Goal: Check status: Check status

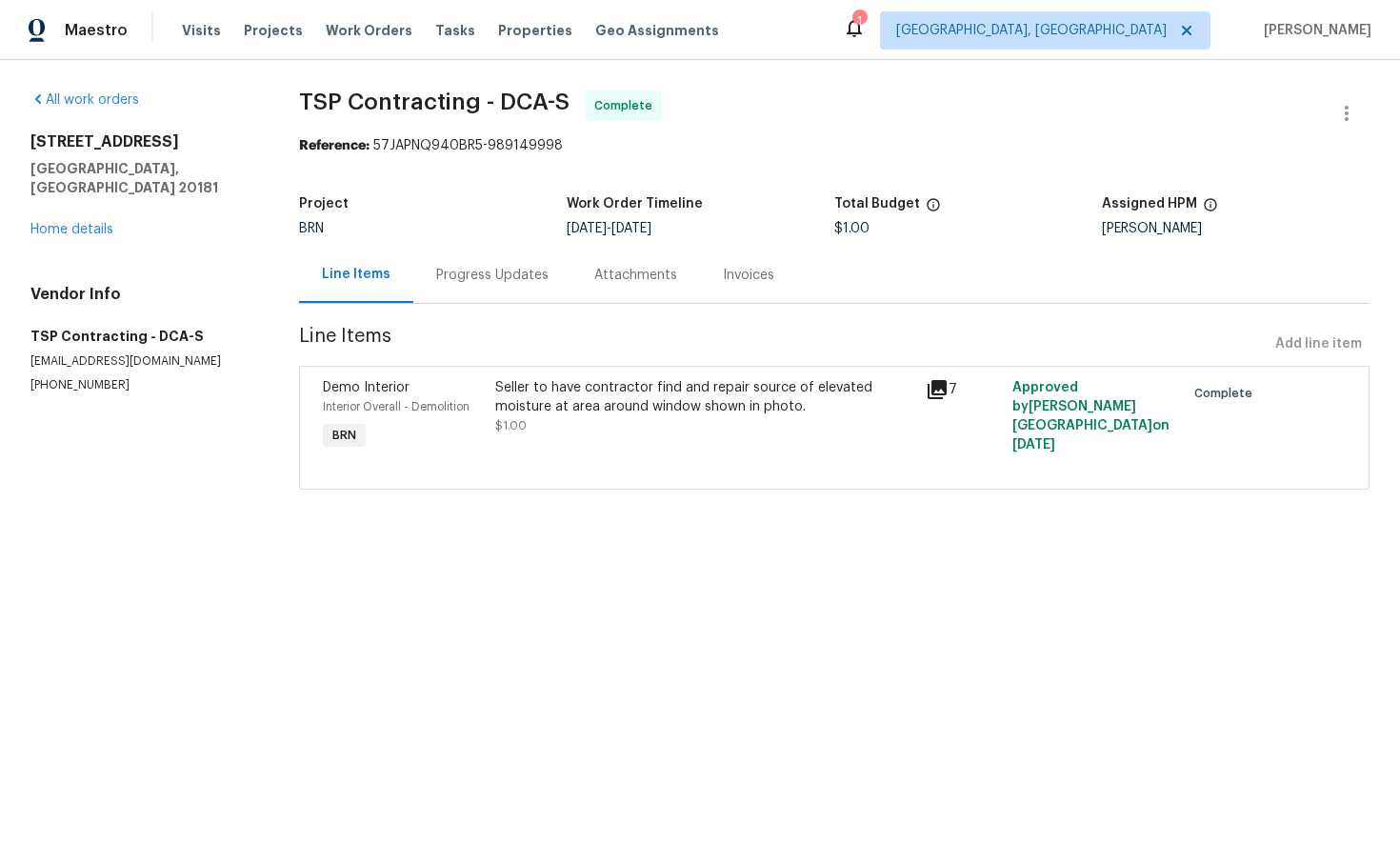
click at [498, 281] on div "Progress Updates" at bounding box center [492, 274] width 113 height 19
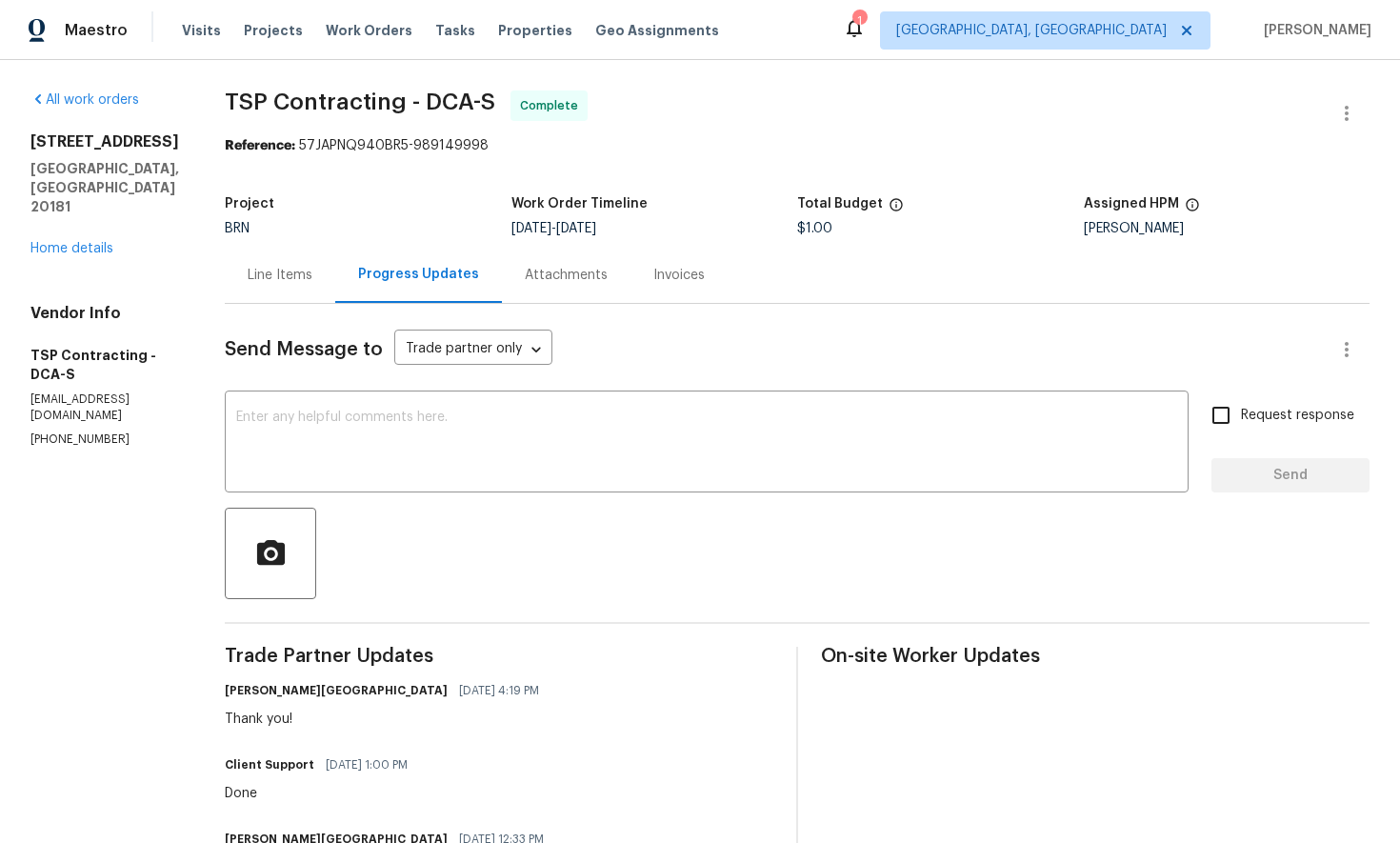
click at [654, 279] on div "Invoices" at bounding box center [680, 274] width 52 height 19
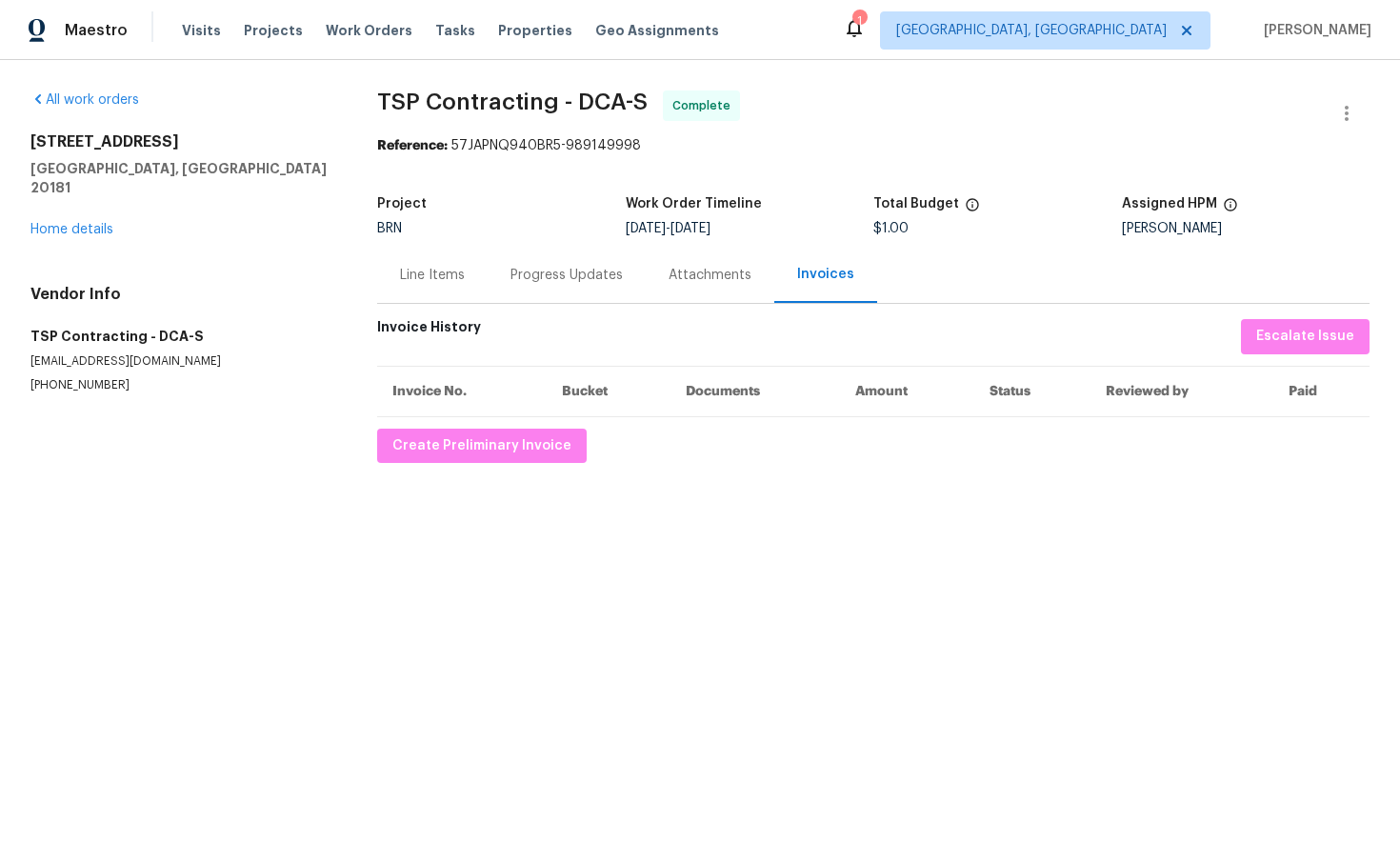
click at [437, 280] on div "Line Items" at bounding box center [432, 274] width 65 height 19
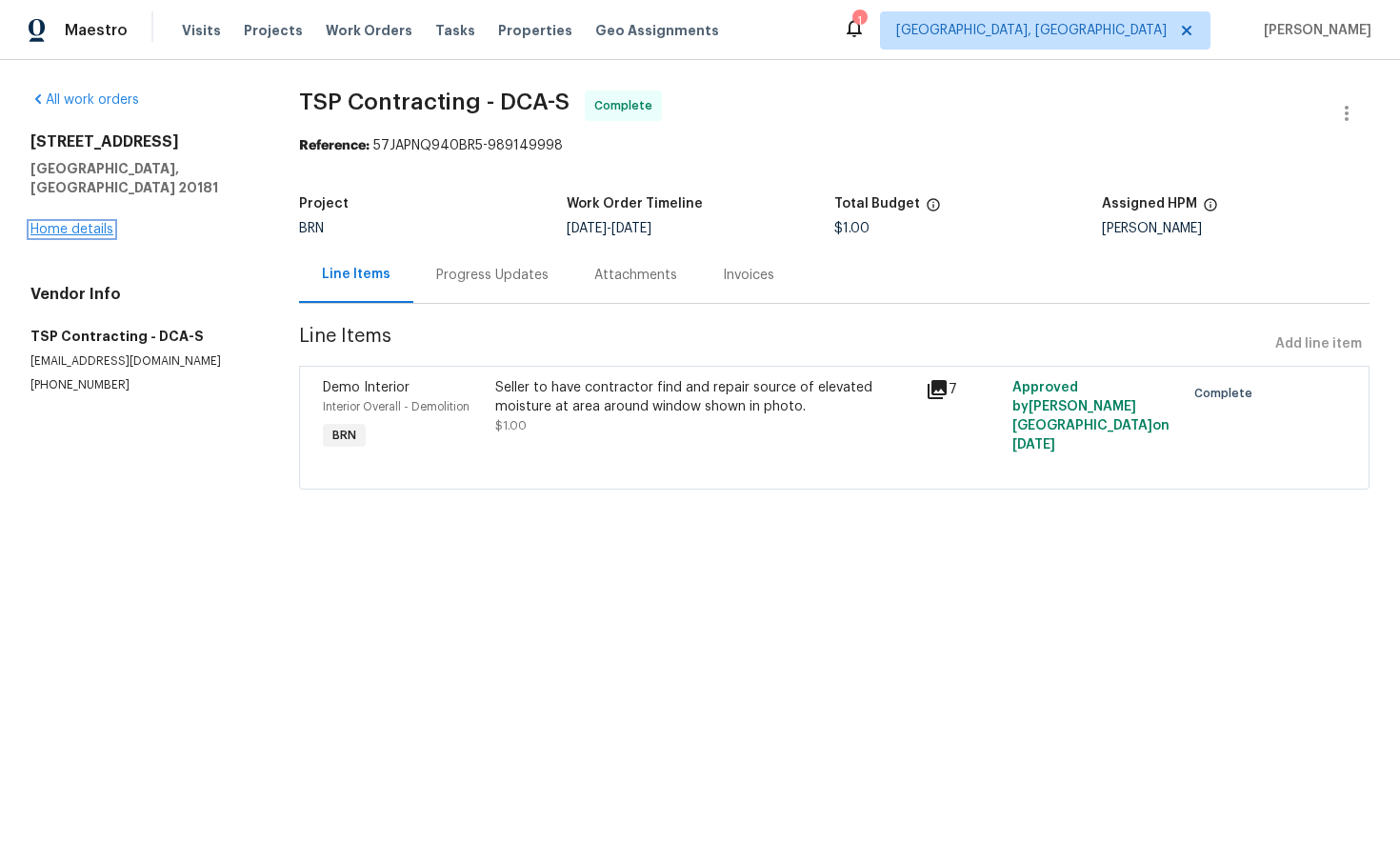
click at [86, 222] on link "Home details" at bounding box center [72, 228] width 83 height 13
